Goal: Task Accomplishment & Management: Use online tool/utility

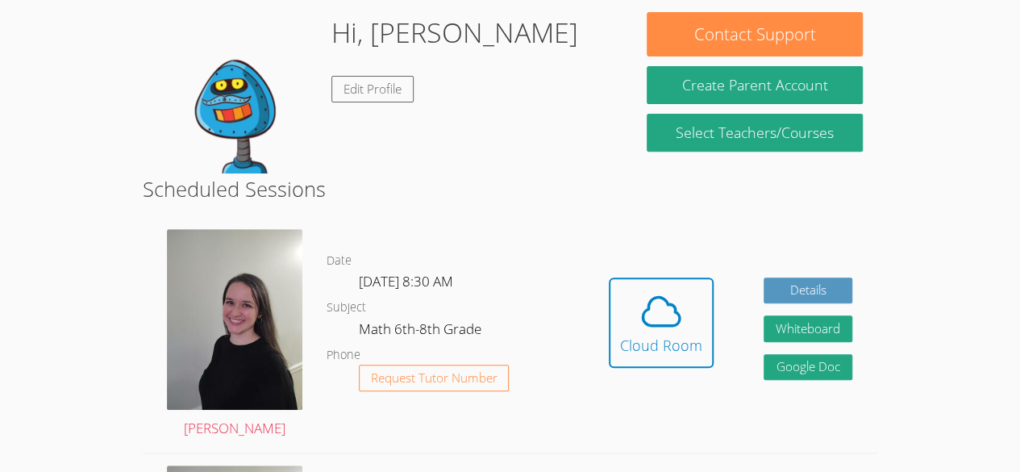
scroll to position [252, 0]
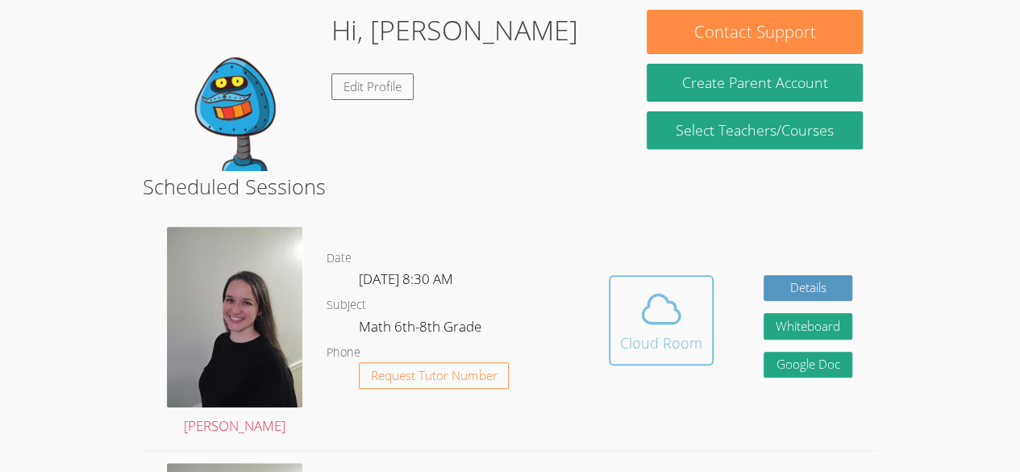
click at [649, 308] on icon at bounding box center [661, 308] width 45 height 45
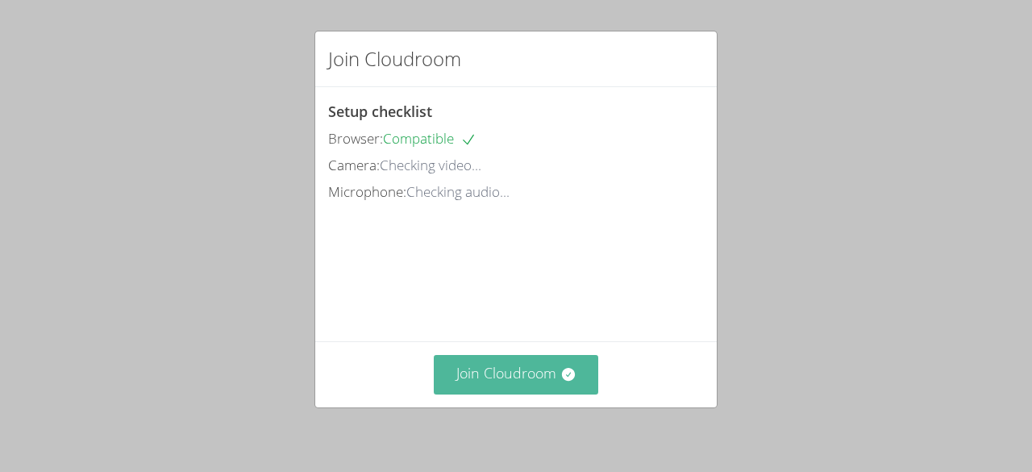
click at [473, 393] on button "Join Cloudroom" at bounding box center [516, 375] width 165 height 40
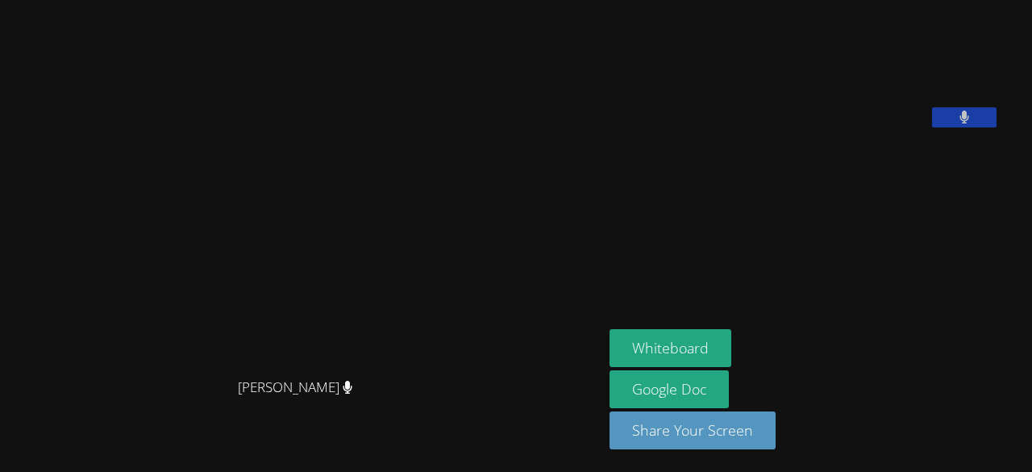
click at [189, 271] on video at bounding box center [302, 204] width 242 height 332
click at [997, 378] on div "Whiteboard Google Doc Share Your Screen" at bounding box center [805, 395] width 390 height 133
click at [732, 344] on button "Whiteboard" at bounding box center [671, 348] width 122 height 38
